Goal: Task Accomplishment & Management: Manage account settings

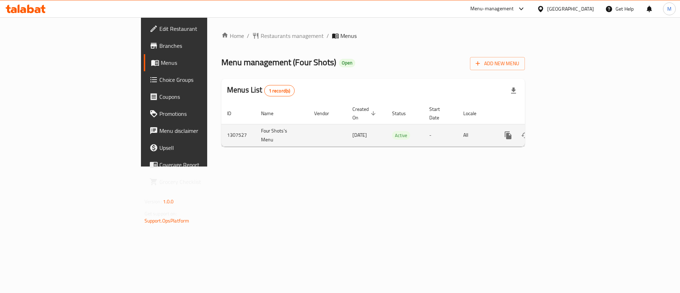
click at [564, 131] on icon "enhanced table" at bounding box center [559, 135] width 9 height 9
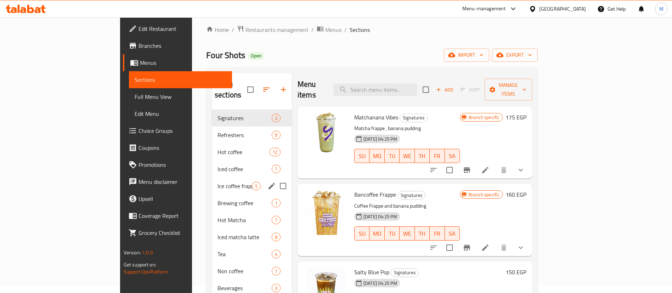
scroll to position [6, 0]
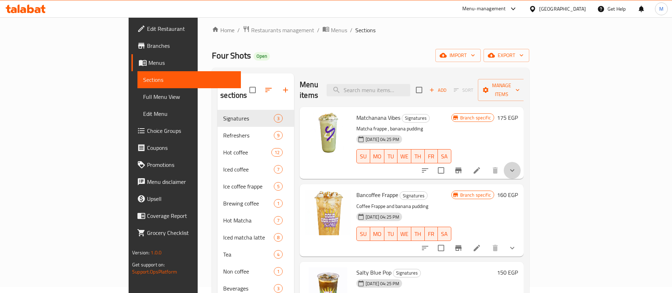
click at [521, 162] on button "show more" at bounding box center [512, 170] width 17 height 17
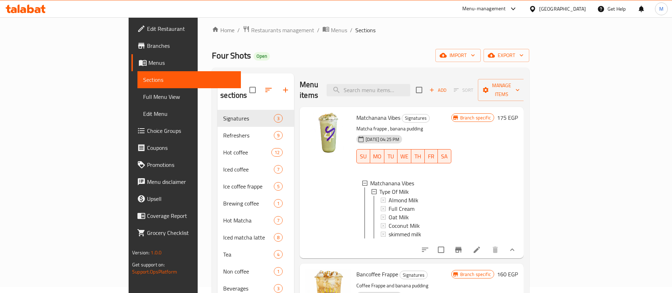
scroll to position [1, 0]
click at [517, 247] on icon "show more" at bounding box center [512, 250] width 9 height 9
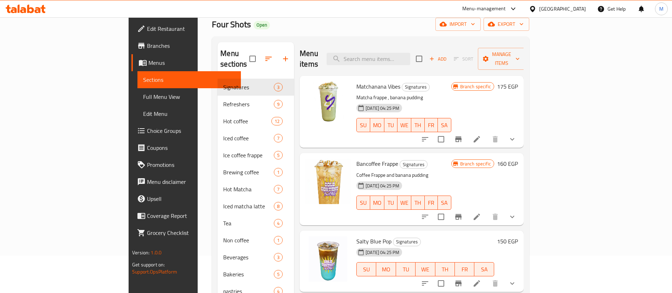
scroll to position [39, 0]
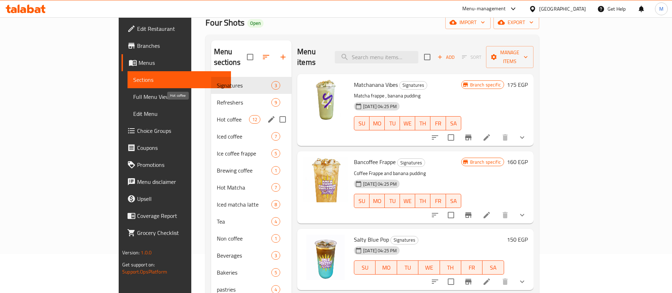
click at [217, 115] on span "Hot coffee" at bounding box center [233, 119] width 32 height 9
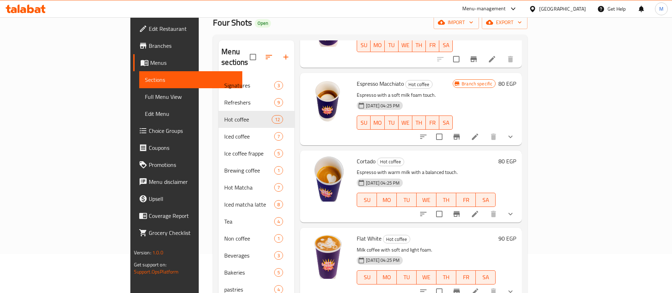
scroll to position [139, 0]
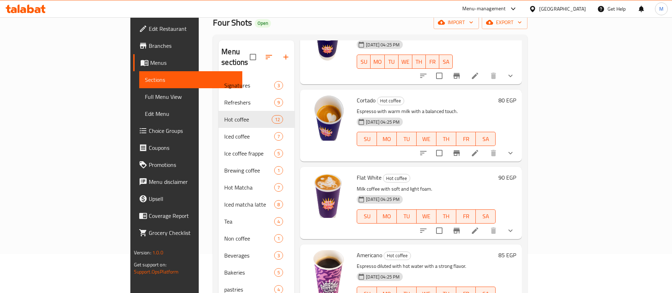
click at [515, 149] on icon "show more" at bounding box center [510, 153] width 9 height 9
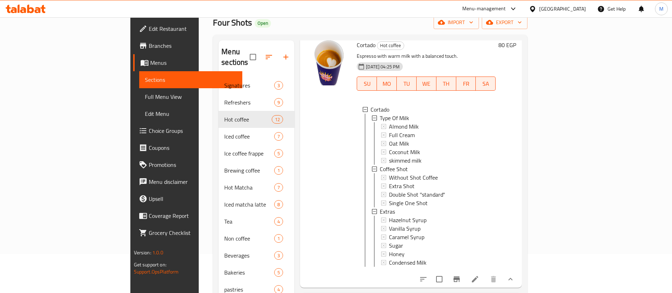
scroll to position [194, 0]
click at [149, 130] on span "Choice Groups" at bounding box center [193, 131] width 88 height 9
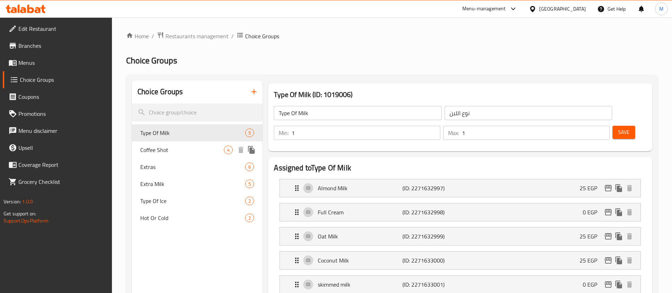
click at [209, 150] on span "Coffee Shot" at bounding box center [182, 150] width 84 height 9
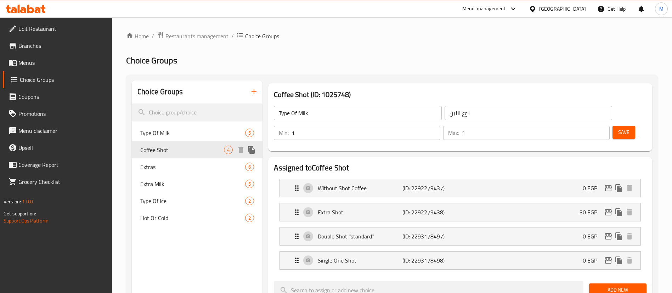
type input "Coffee Shot"
type input "شوت القهوه"
click at [478, 179] on div "Without Shot Coffee (ID: 2292279437) 0 EGP" at bounding box center [463, 188] width 340 height 18
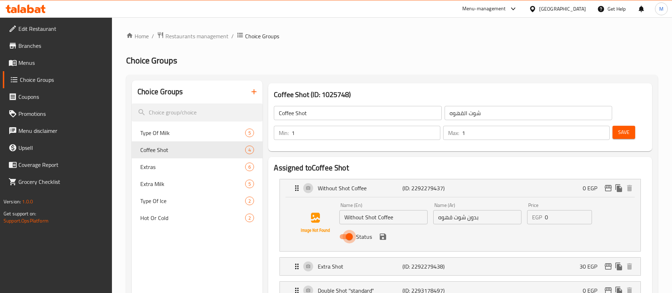
click at [353, 230] on input "Status" at bounding box center [349, 236] width 40 height 13
checkbox input "false"
click at [385, 231] on button "save" at bounding box center [383, 236] width 11 height 11
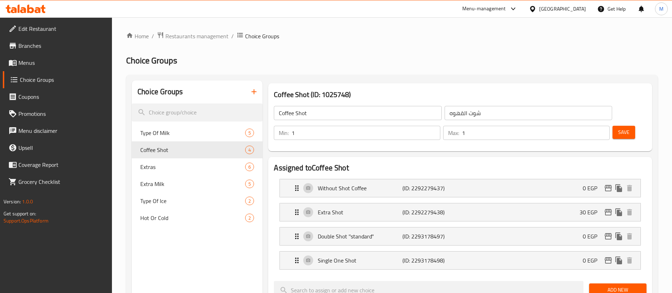
click at [613, 126] on button "Save" at bounding box center [624, 132] width 23 height 13
click at [372, 184] on p "Without Shot Coffee" at bounding box center [360, 188] width 84 height 9
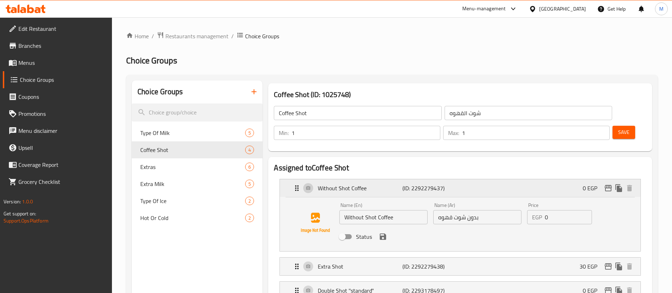
click at [372, 184] on p "Without Shot Coffee" at bounding box center [360, 188] width 84 height 9
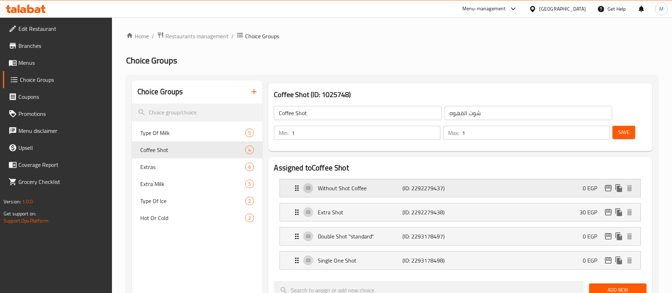
click at [372, 184] on p "Without Shot Coffee" at bounding box center [360, 188] width 84 height 9
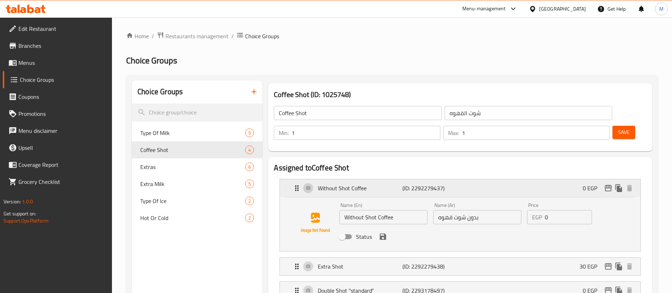
click at [372, 184] on p "Without Shot Coffee" at bounding box center [360, 188] width 84 height 9
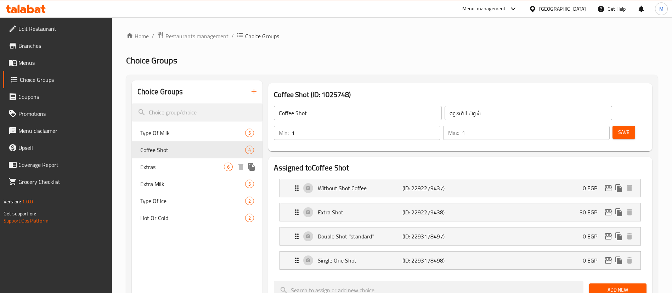
click at [179, 164] on span "Extras" at bounding box center [182, 167] width 84 height 9
type input "Extras"
type input "اضافات"
type input "0"
type input "2"
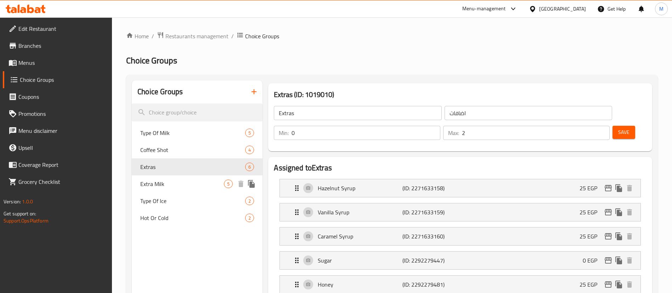
click at [174, 176] on div "Extra Milk 5" at bounding box center [197, 183] width 131 height 17
type input "Extra Milk"
type input "حليب اضافى"
type input "1"
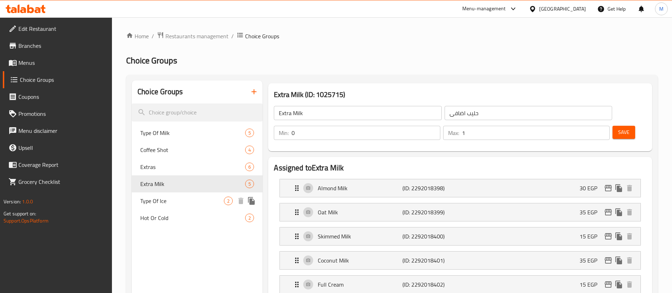
click at [168, 195] on div "Type Of Ice 2" at bounding box center [197, 200] width 131 height 17
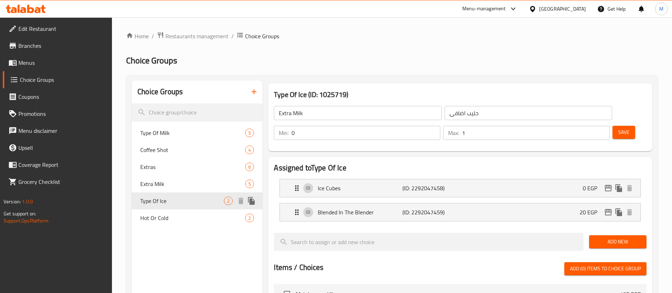
type input "Type Of Ice"
type input "نوع التلج"
type input "1"
click at [187, 157] on div "Coffee Shot 4" at bounding box center [197, 149] width 131 height 17
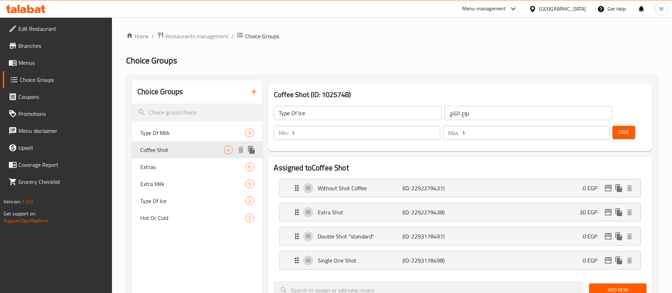
type input "Coffee Shot"
type input "شوت القهوه"
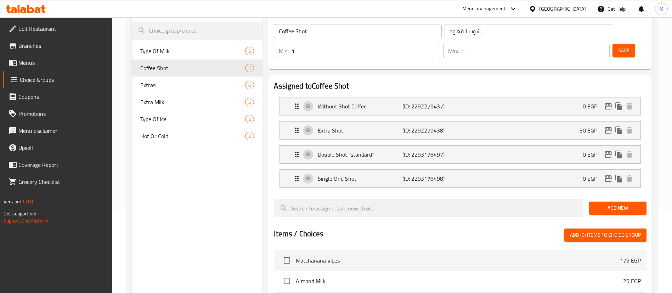
click at [612, 43] on div "Save" at bounding box center [626, 51] width 31 height 17
click at [618, 46] on span "Save" at bounding box center [623, 50] width 11 height 9
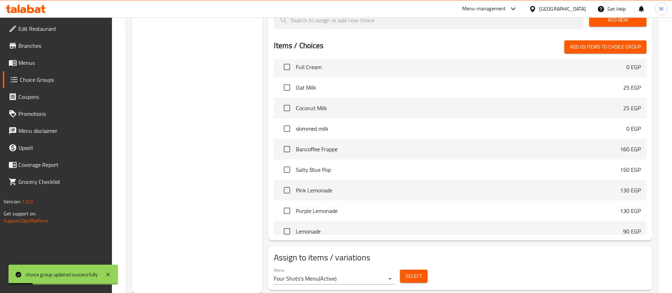
scroll to position [0, 0]
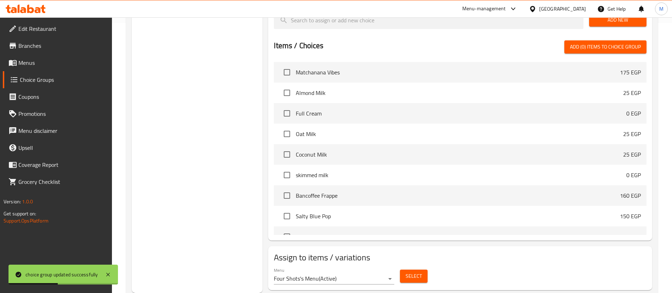
click at [45, 61] on span "Menus" at bounding box center [62, 62] width 88 height 9
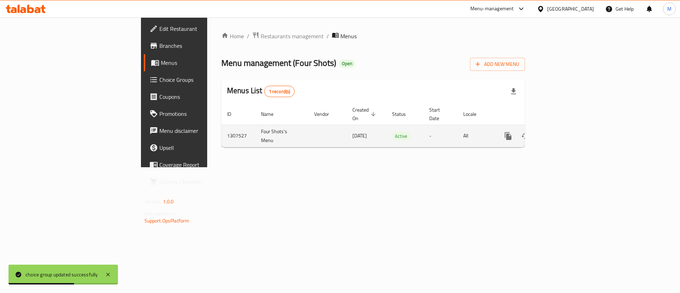
click at [568, 128] on link "enhanced table" at bounding box center [559, 136] width 17 height 17
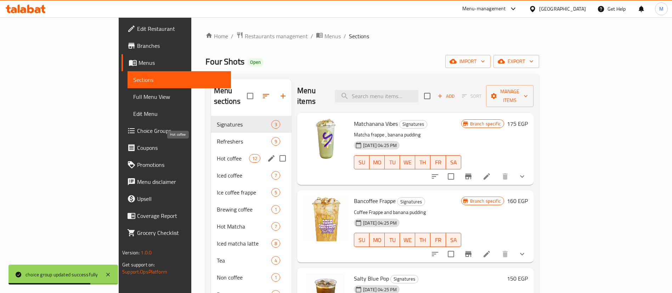
click at [211, 153] on div "Hot coffee 12" at bounding box center [251, 158] width 81 height 17
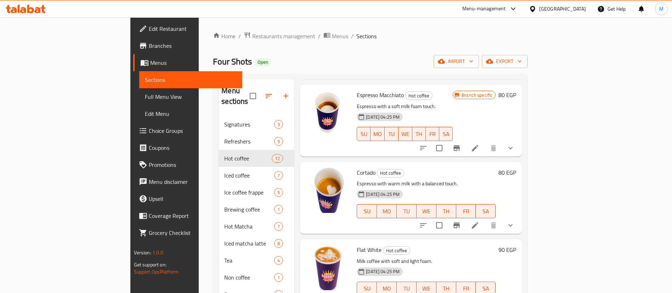
scroll to position [108, 0]
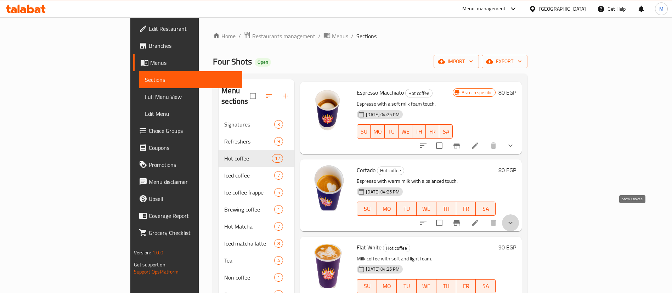
click at [515, 219] on icon "show more" at bounding box center [510, 223] width 9 height 9
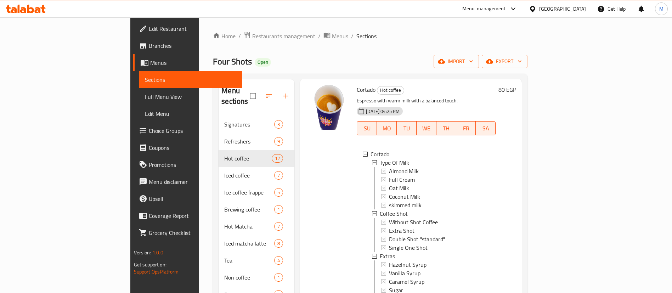
scroll to position [190, 0]
click at [400, 217] on span "Without Shot Coffee" at bounding box center [413, 221] width 49 height 9
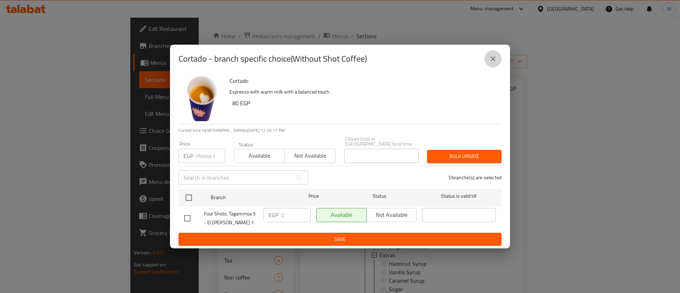
click at [489, 60] on icon "close" at bounding box center [493, 59] width 9 height 9
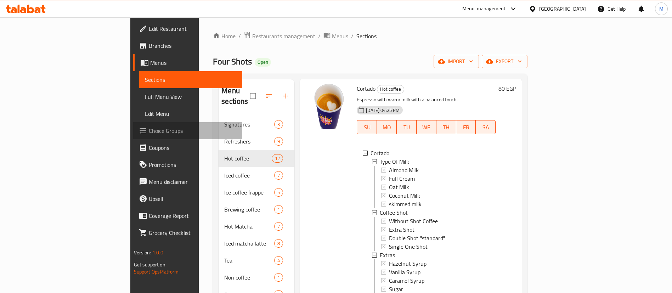
click at [149, 127] on span "Choice Groups" at bounding box center [193, 131] width 88 height 9
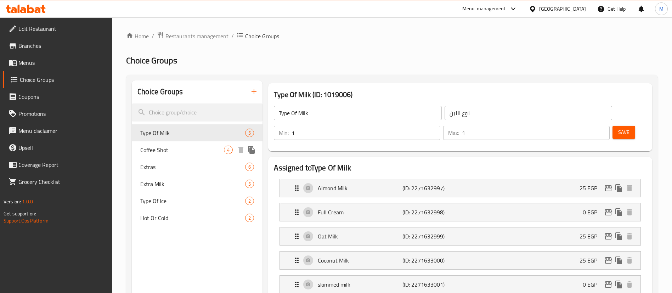
click at [172, 147] on span "Coffee Shot" at bounding box center [182, 150] width 84 height 9
type input "Coffee Shot"
type input "شوت القهوه"
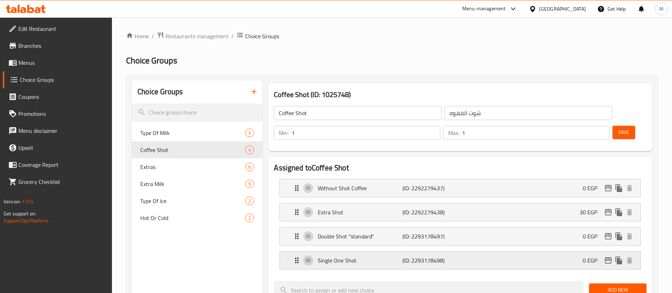
click at [349, 256] on p "Single One Shot" at bounding box center [360, 260] width 84 height 9
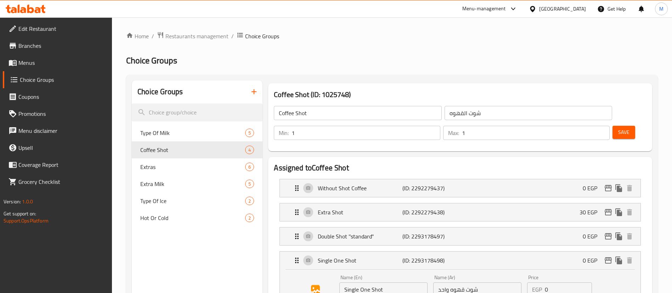
scroll to position [23, 0]
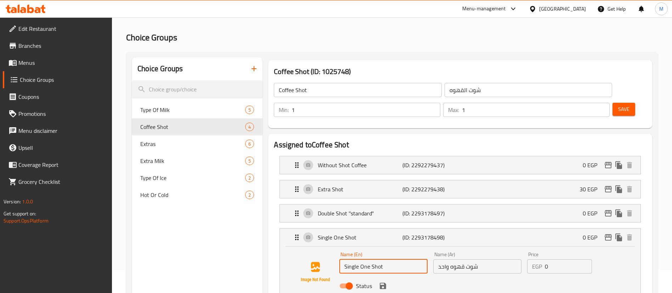
click at [392, 259] on input "Single One Shot" at bounding box center [384, 266] width 88 height 14
click at [382, 282] on icon "save" at bounding box center [383, 286] width 9 height 9
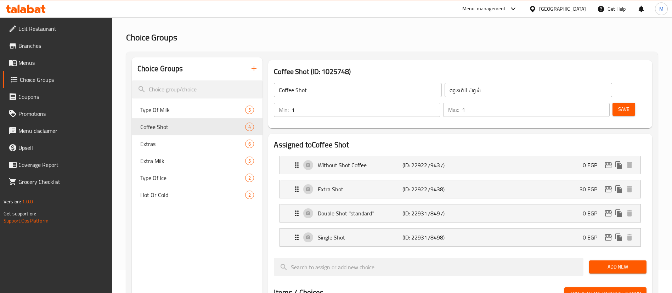
type input "Single Shot"
click at [618, 105] on span "Save" at bounding box center [623, 109] width 11 height 9
click at [40, 54] on link "Branches" at bounding box center [58, 45] width 110 height 17
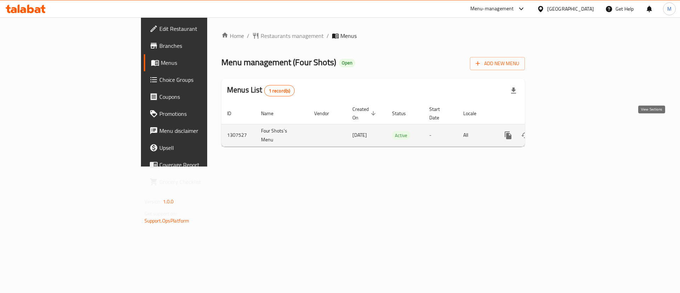
click at [568, 127] on link "enhanced table" at bounding box center [559, 135] width 17 height 17
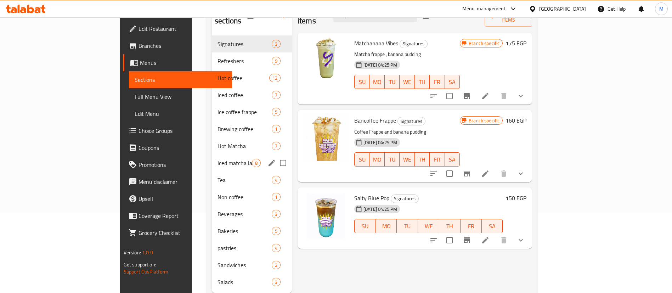
scroll to position [82, 0]
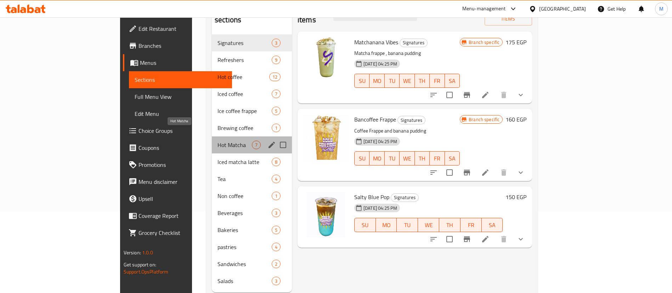
click at [218, 141] on span "Hot Matcha" at bounding box center [235, 145] width 34 height 9
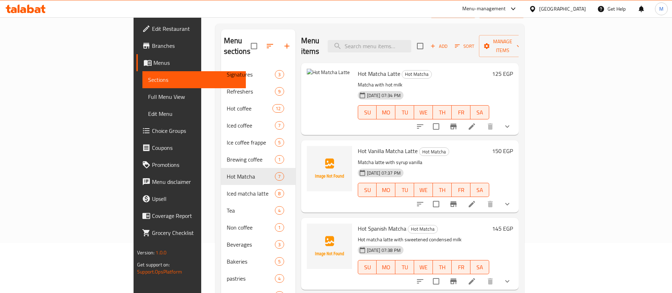
scroll to position [51, 0]
click at [310, 74] on span "upload picture" at bounding box center [317, 78] width 14 height 9
click at [313, 152] on icon "upload picture" at bounding box center [316, 155] width 7 height 6
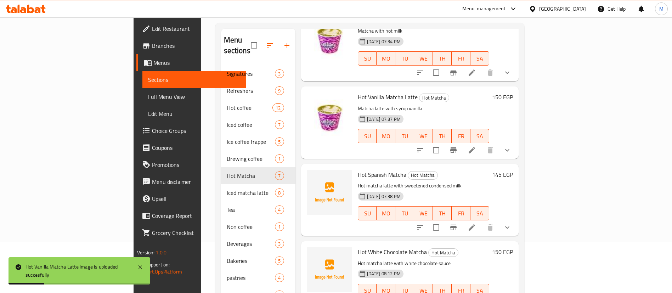
scroll to position [57, 0]
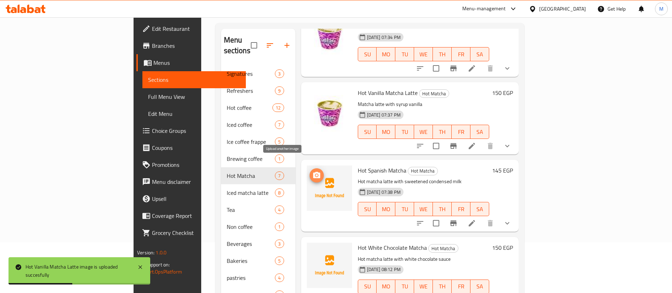
click at [310, 171] on span "upload picture" at bounding box center [317, 175] width 14 height 9
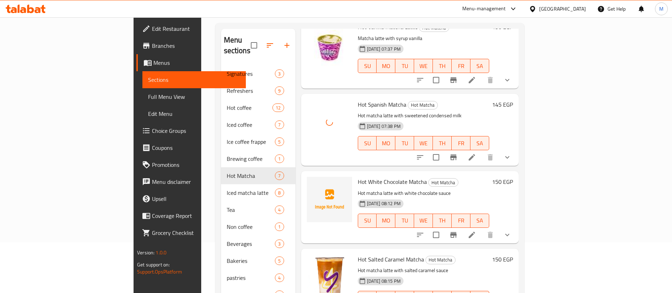
scroll to position [124, 0]
click at [310, 179] on button "upload picture" at bounding box center [317, 186] width 14 height 14
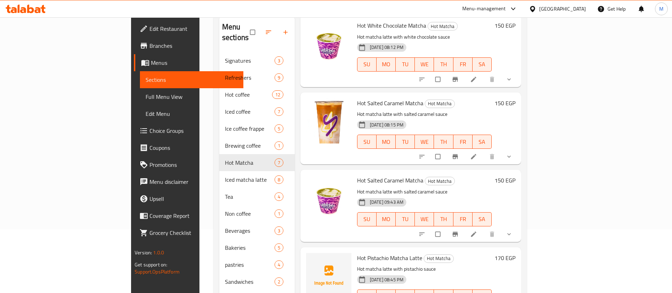
scroll to position [99, 0]
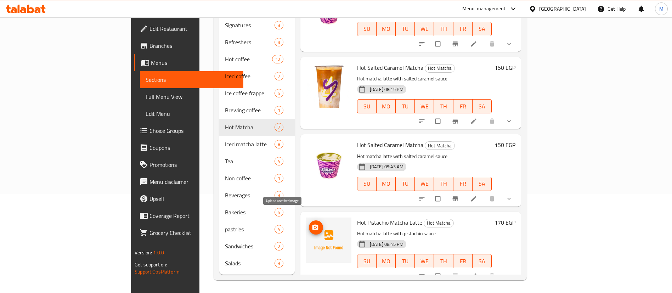
click at [309, 224] on span "upload picture" at bounding box center [316, 227] width 14 height 7
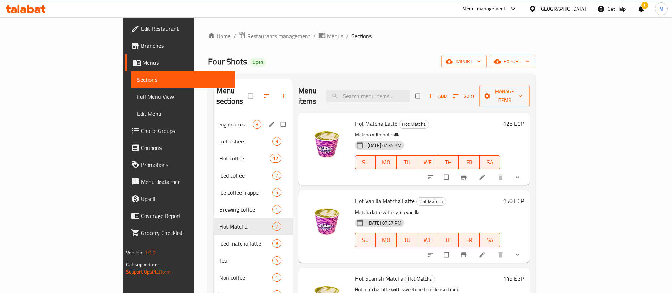
click at [214, 118] on div "Signatures 3" at bounding box center [253, 124] width 79 height 17
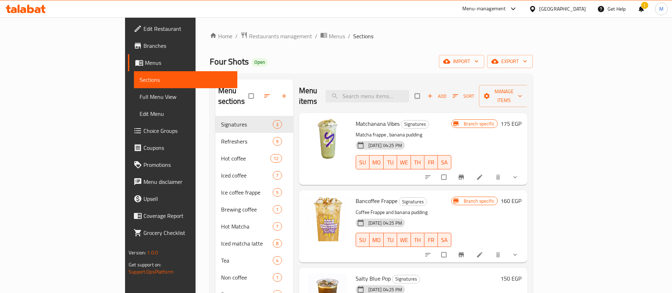
click at [522, 4] on div "Menu-management" at bounding box center [490, 8] width 67 height 17
click at [517, 15] on div "Menu-management" at bounding box center [490, 8] width 67 height 17
click at [506, 6] on div "Menu-management" at bounding box center [484, 9] width 44 height 9
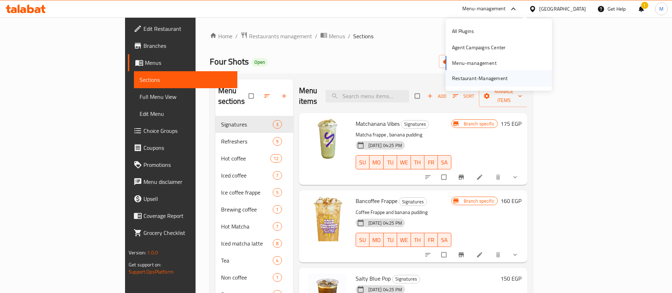
click at [479, 77] on div "Restaurant-Management" at bounding box center [480, 78] width 56 height 8
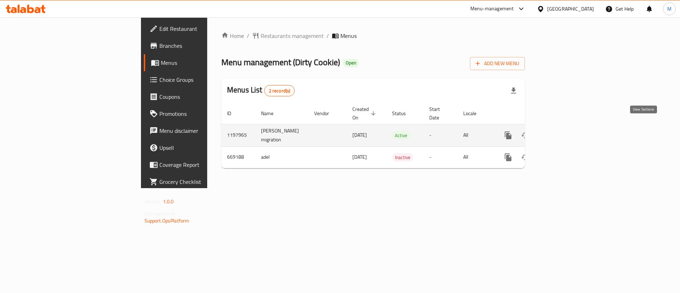
click at [568, 127] on link "enhanced table" at bounding box center [559, 135] width 17 height 17
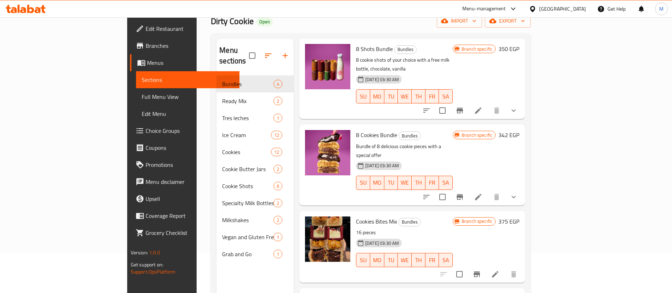
scroll to position [99, 0]
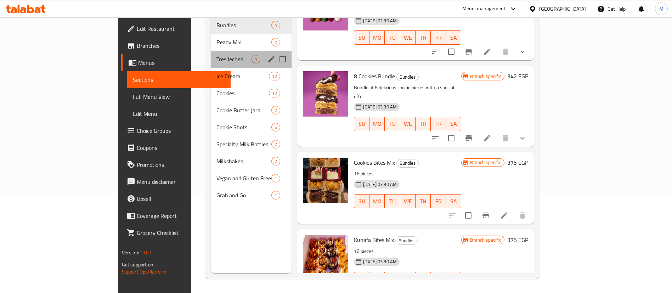
click at [211, 51] on div "Tres leches 1" at bounding box center [251, 59] width 81 height 17
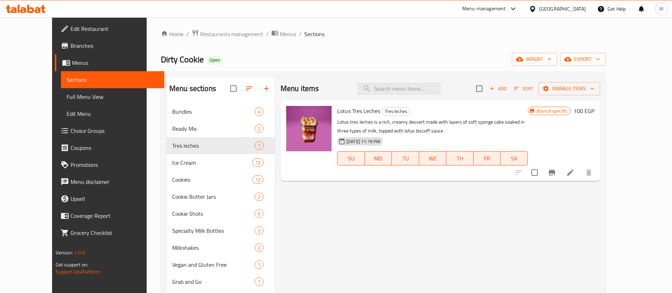
scroll to position [1, 0]
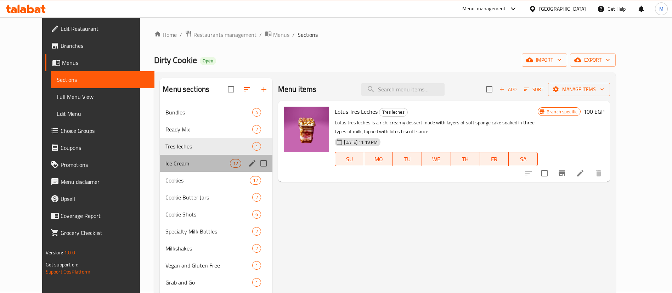
click at [167, 169] on div "Ice Cream 12" at bounding box center [216, 163] width 113 height 17
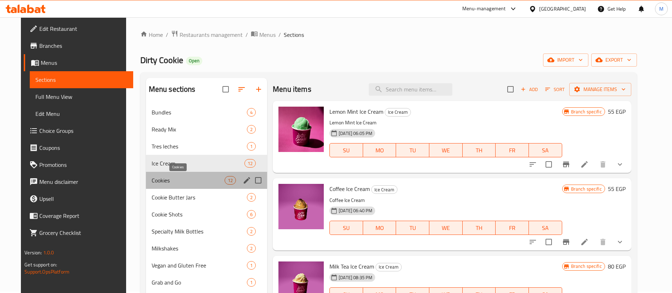
click at [165, 184] on span "Cookies" at bounding box center [188, 180] width 73 height 9
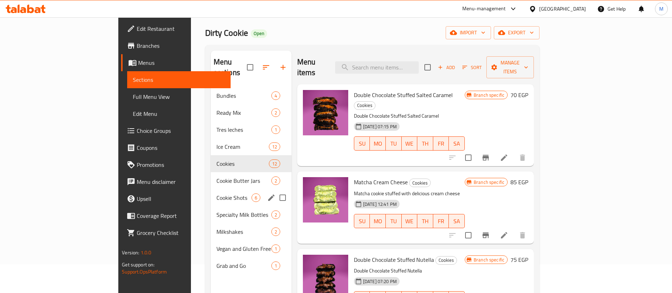
scroll to position [30, 0]
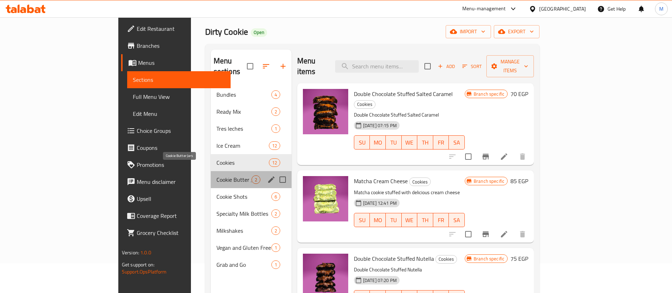
click at [217, 175] on span "Cookie Butter Jars" at bounding box center [234, 179] width 35 height 9
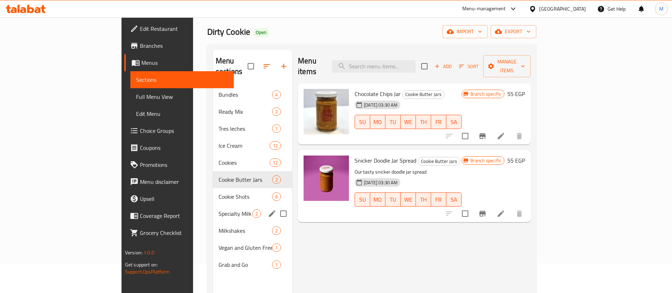
scroll to position [59, 0]
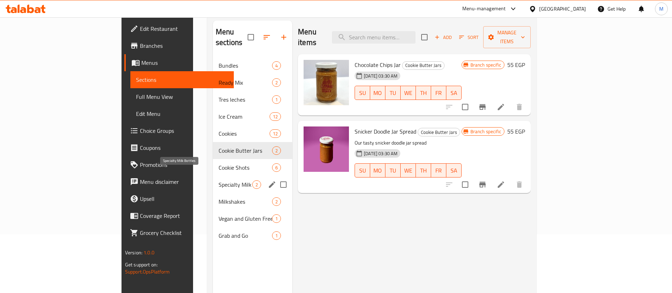
click at [219, 180] on span "Specialty Milk Bottles" at bounding box center [236, 184] width 34 height 9
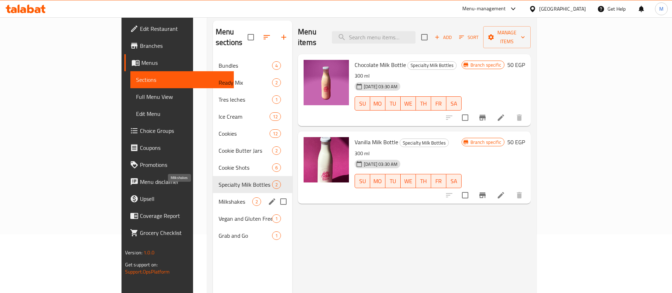
scroll to position [79, 0]
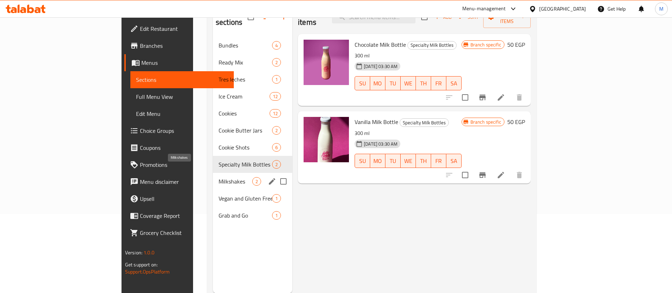
click at [219, 177] on span "Milkshakes" at bounding box center [236, 181] width 34 height 9
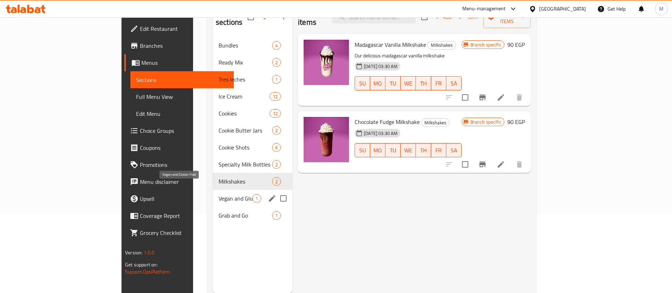
click at [219, 194] on span "Vegan and Gluten Free" at bounding box center [236, 198] width 34 height 9
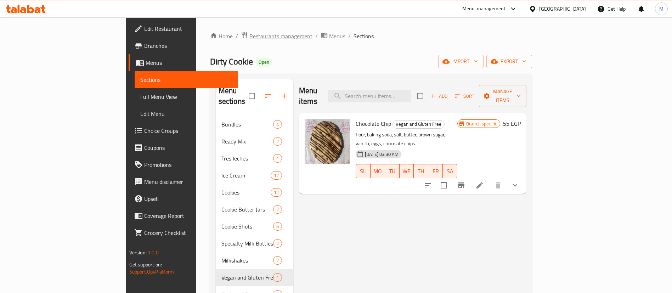
click at [249, 38] on span "Restaurants management" at bounding box center [280, 36] width 63 height 9
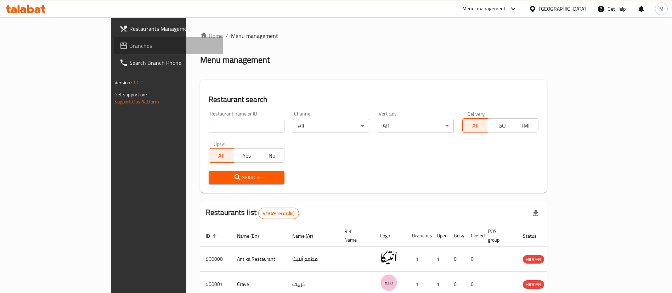
click at [129, 43] on span "Branches" at bounding box center [173, 45] width 88 height 9
